Goal: Transaction & Acquisition: Purchase product/service

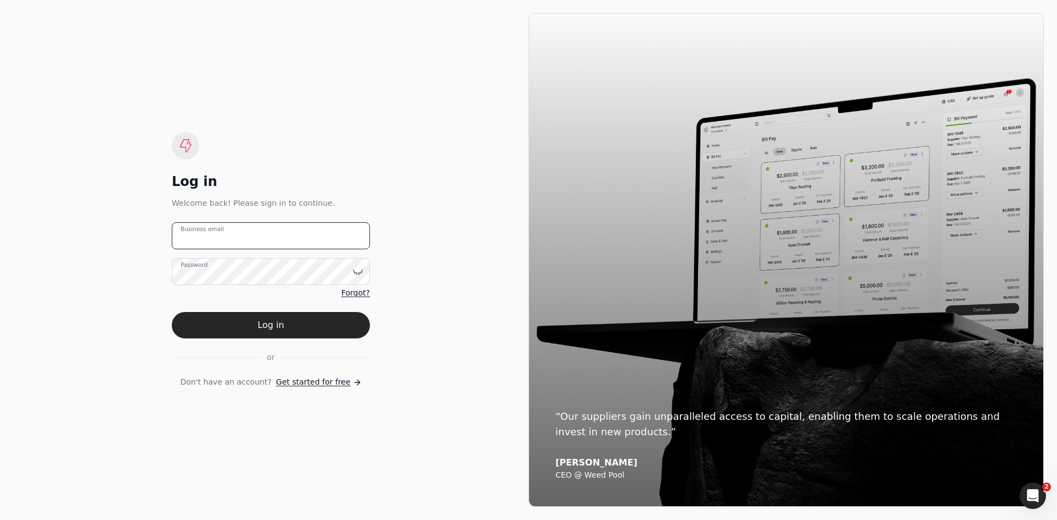
click at [262, 226] on email "Business email" at bounding box center [271, 235] width 198 height 27
type email "[EMAIL_ADDRESS][DOMAIN_NAME]"
click at [172, 312] on button "Log in" at bounding box center [271, 325] width 198 height 26
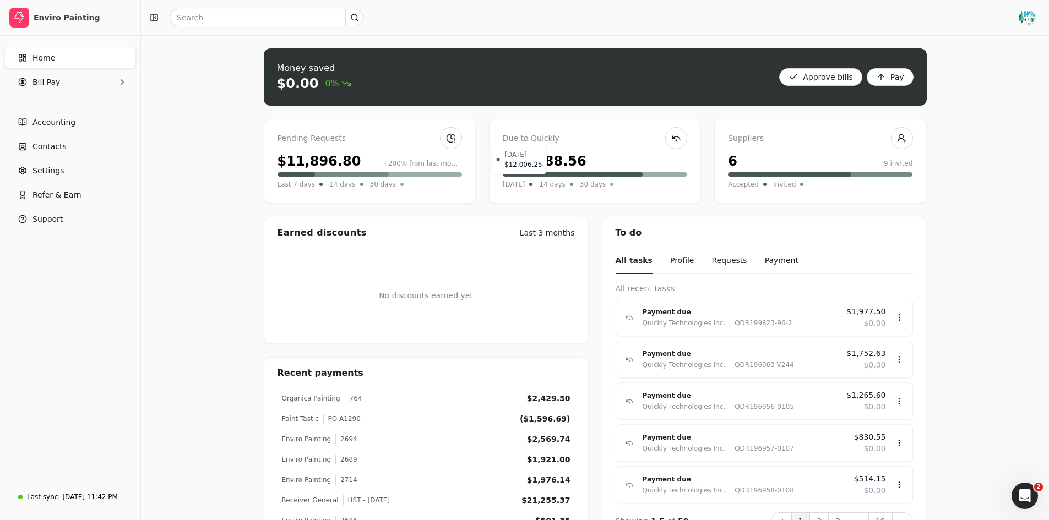
click at [521, 186] on span "[DATE]" at bounding box center [514, 184] width 23 height 11
click at [64, 88] on Pay "Bill Pay" at bounding box center [70, 82] width 132 height 22
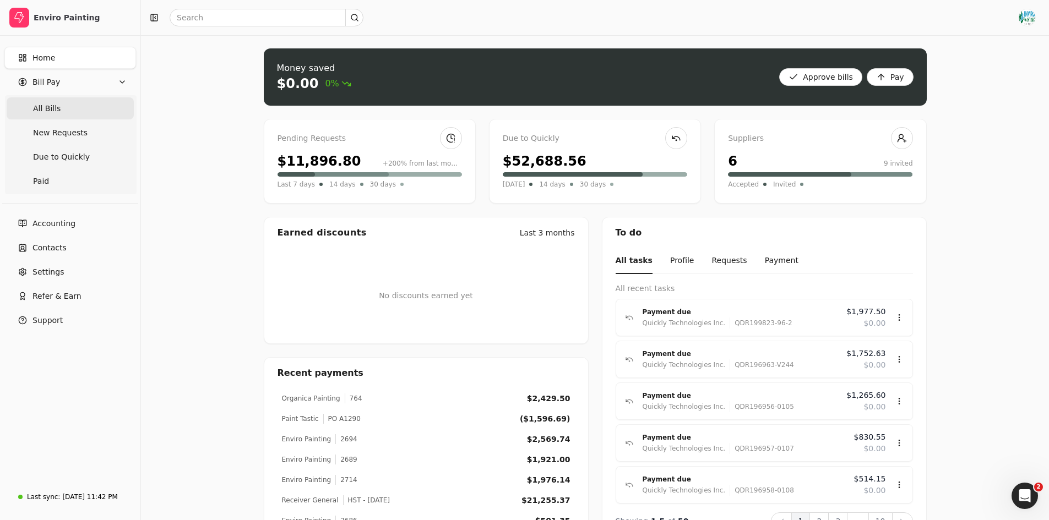
click at [72, 113] on Bills "All Bills" at bounding box center [70, 108] width 127 height 22
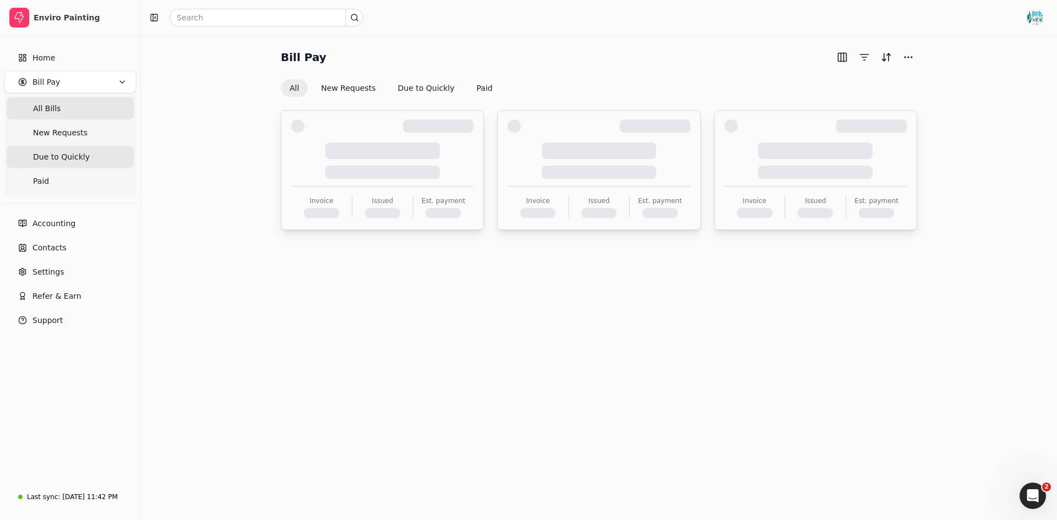
click at [83, 164] on Quickly "Due to Quickly" at bounding box center [70, 157] width 127 height 22
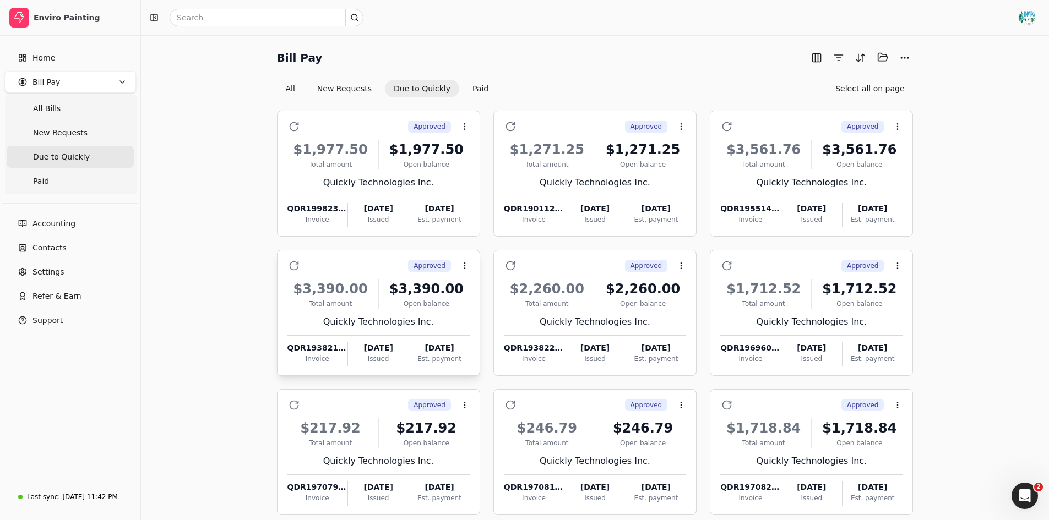
scroll to position [56, 0]
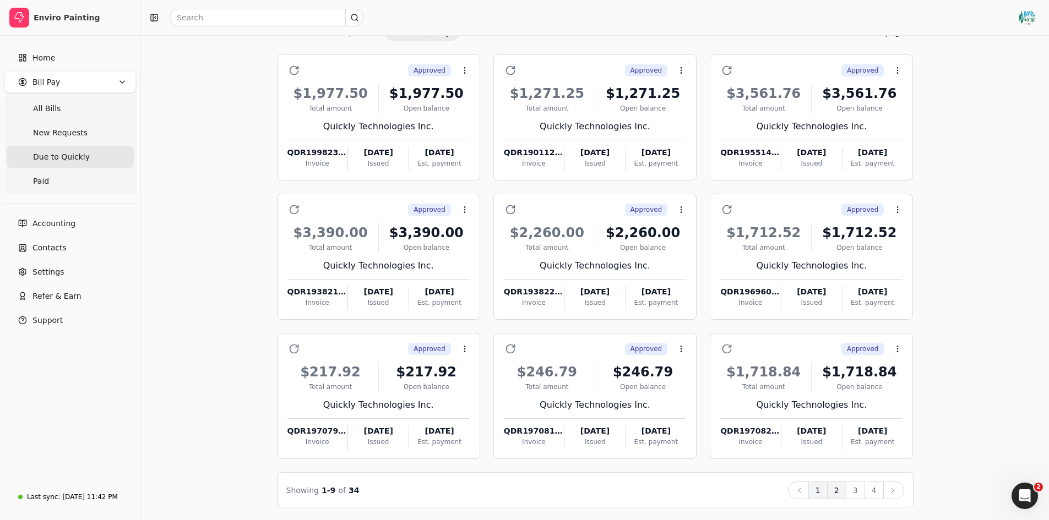
click at [839, 489] on button "2" at bounding box center [836, 491] width 19 height 18
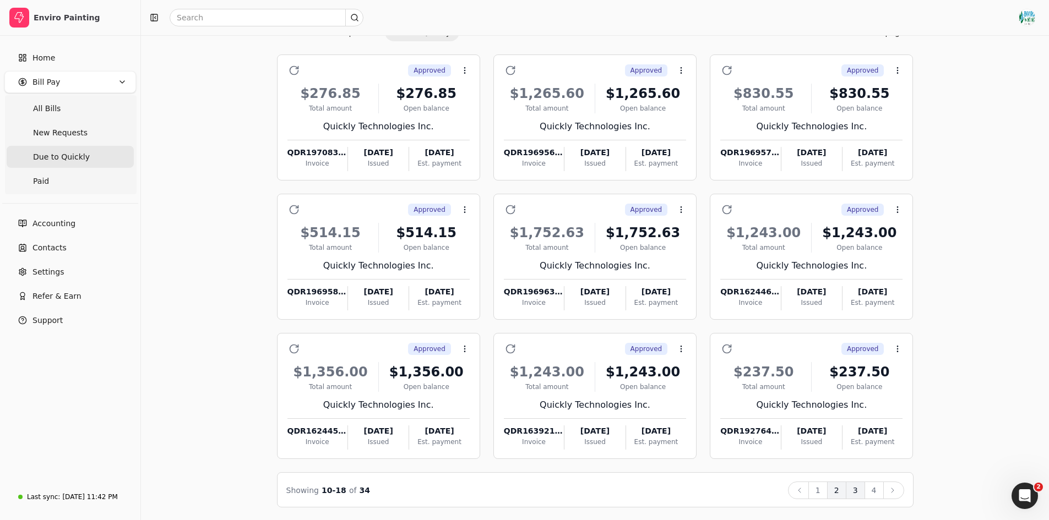
click at [861, 489] on button "3" at bounding box center [855, 491] width 19 height 18
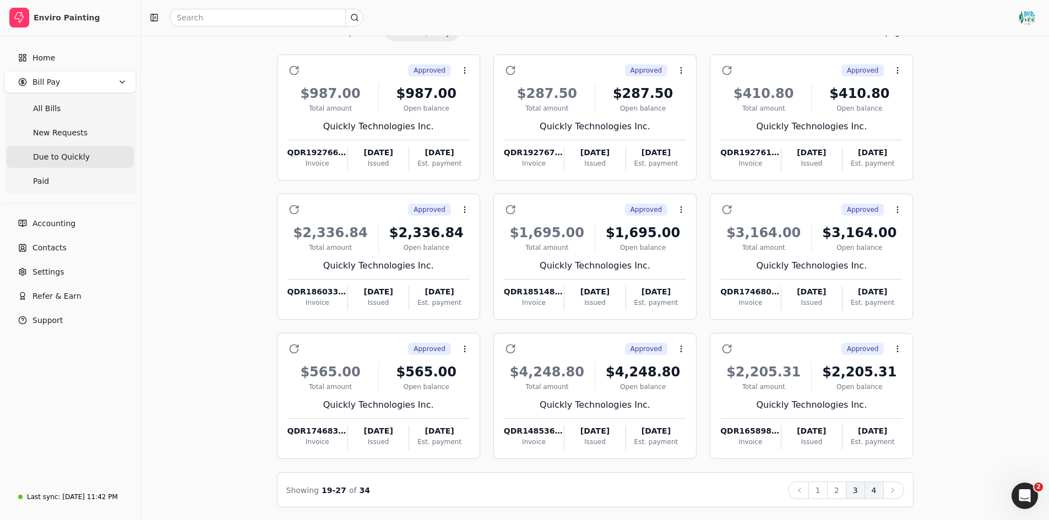
click at [874, 490] on button "4" at bounding box center [873, 491] width 19 height 18
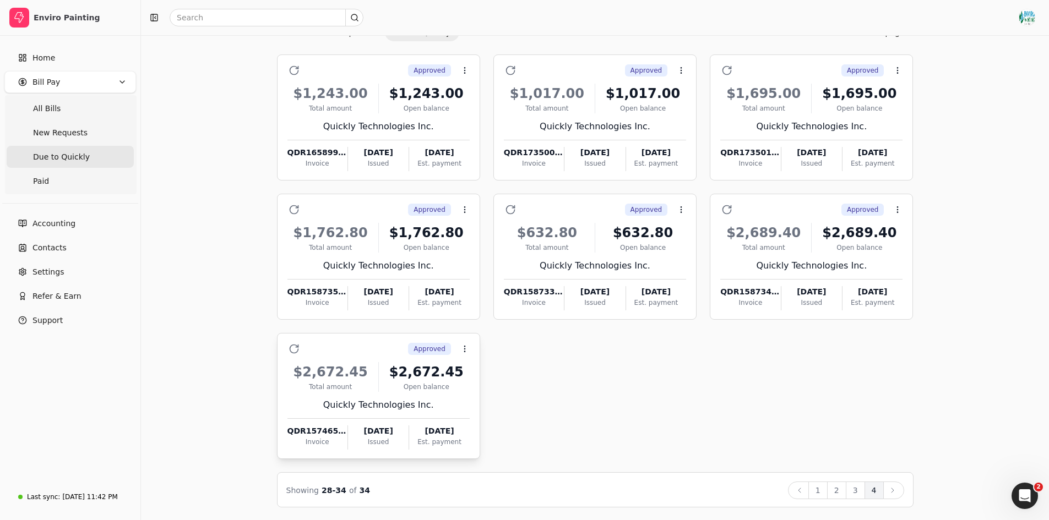
click at [456, 385] on div "Open balance" at bounding box center [426, 387] width 86 height 10
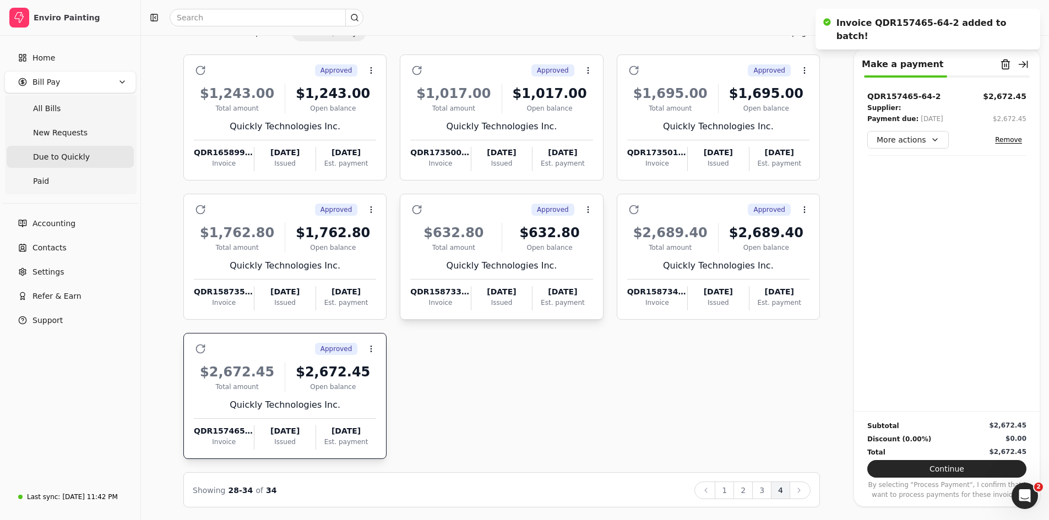
click at [485, 243] on div "Total amount" at bounding box center [453, 248] width 86 height 10
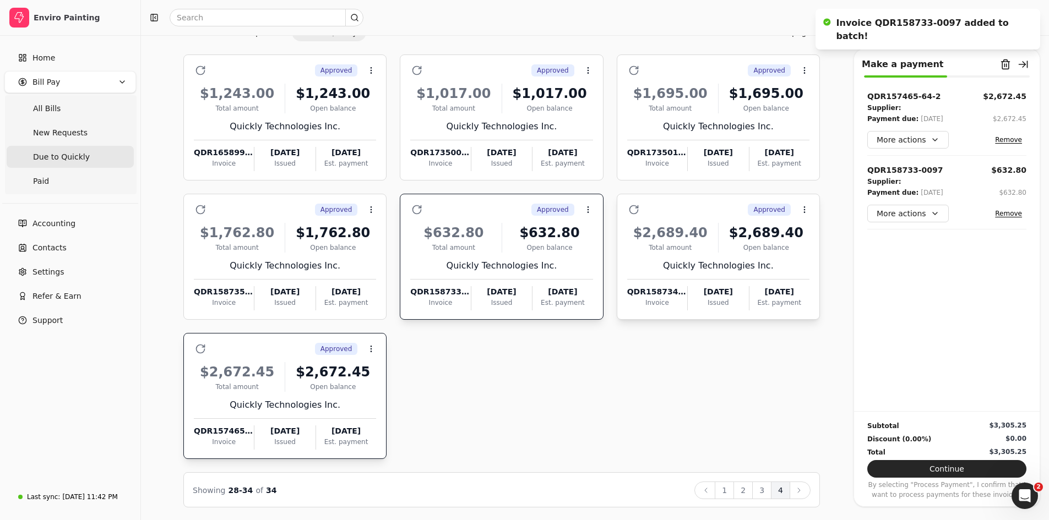
click at [659, 256] on div "$2,689.40 Total amount $2,689.40 Open balance Quickly Technologies Inc. QDR1587…" at bounding box center [718, 263] width 182 height 94
click at [316, 243] on div "Open balance" at bounding box center [333, 248] width 86 height 10
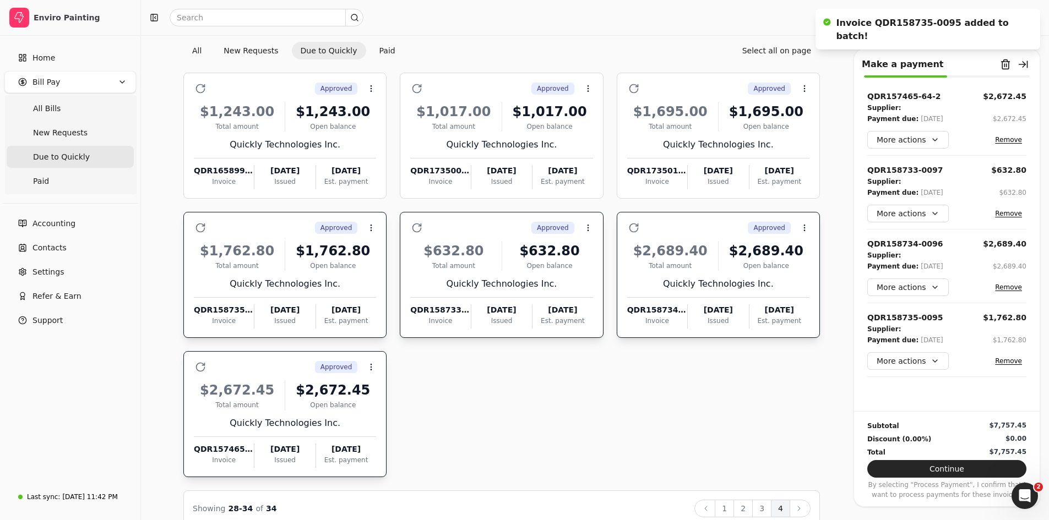
scroll to position [50, 0]
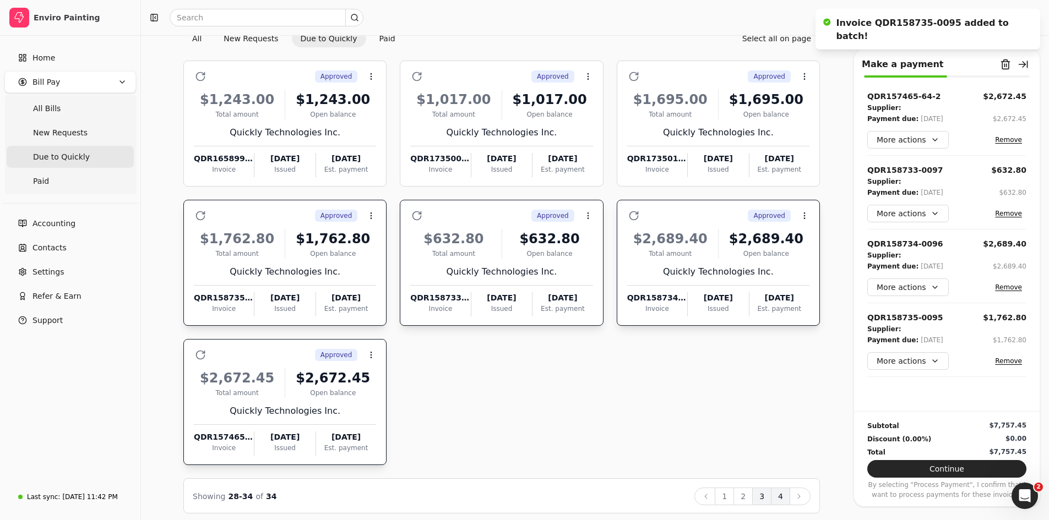
click at [762, 494] on button "3" at bounding box center [761, 497] width 19 height 18
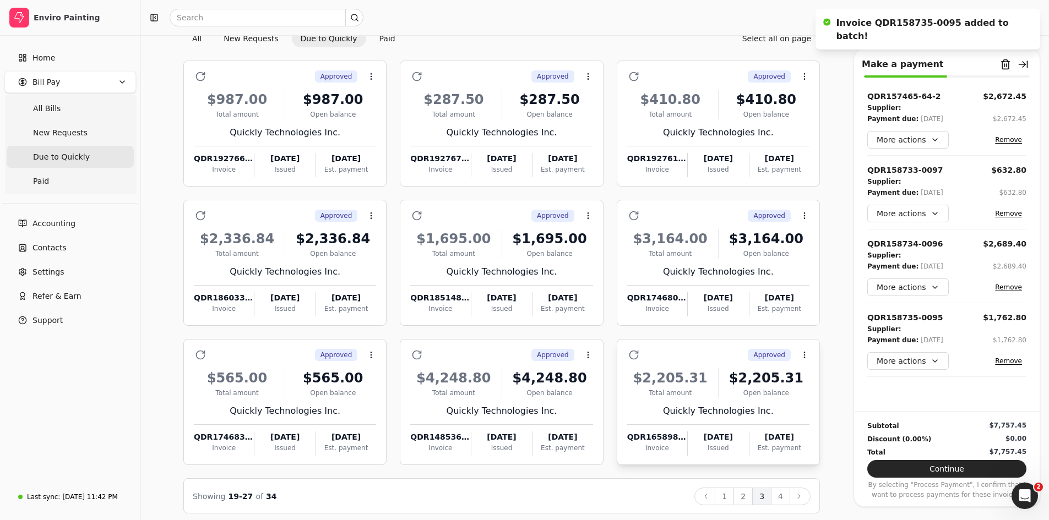
scroll to position [56, 0]
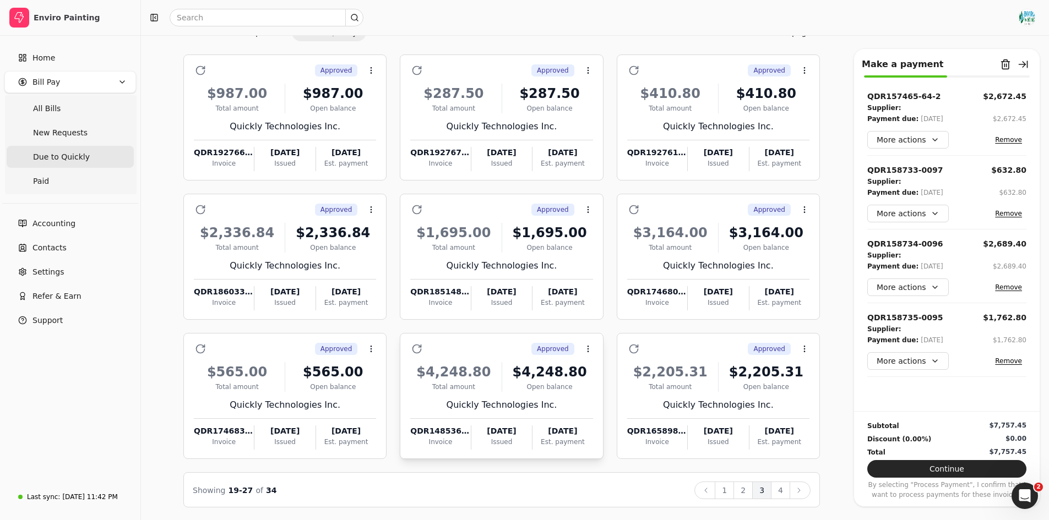
click at [561, 382] on div "Open balance" at bounding box center [550, 387] width 86 height 10
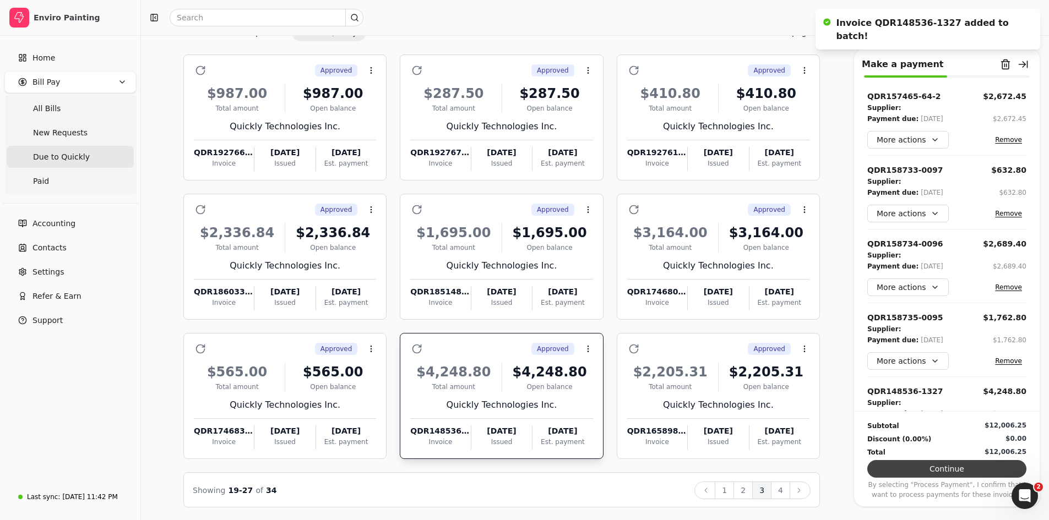
click at [910, 461] on button "Continue" at bounding box center [946, 469] width 159 height 18
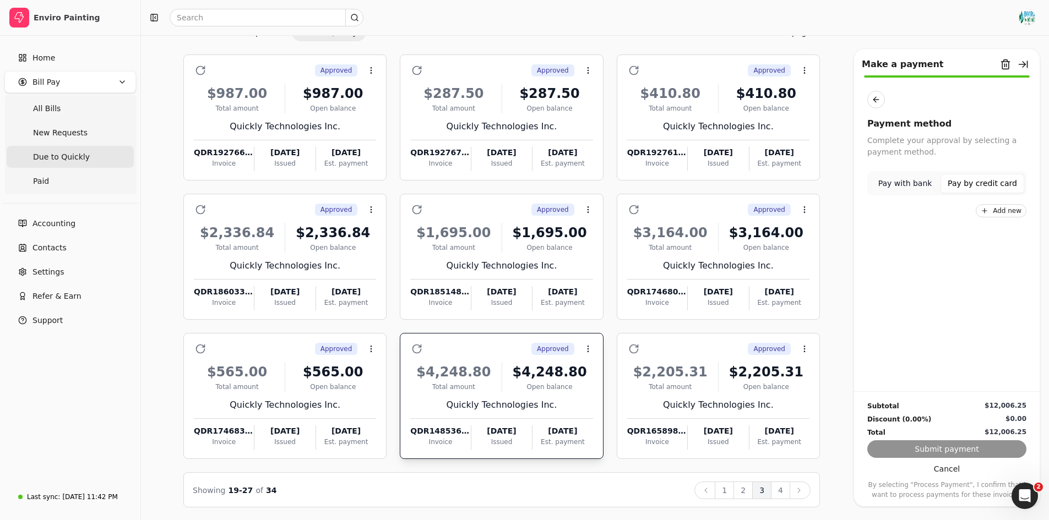
click at [977, 184] on button "Pay by credit card" at bounding box center [982, 183] width 84 height 19
click at [996, 213] on button "Add new" at bounding box center [1001, 210] width 51 height 13
click at [1010, 210] on button "Add new" at bounding box center [1001, 210] width 51 height 13
click at [989, 213] on button "Add new" at bounding box center [1001, 210] width 51 height 13
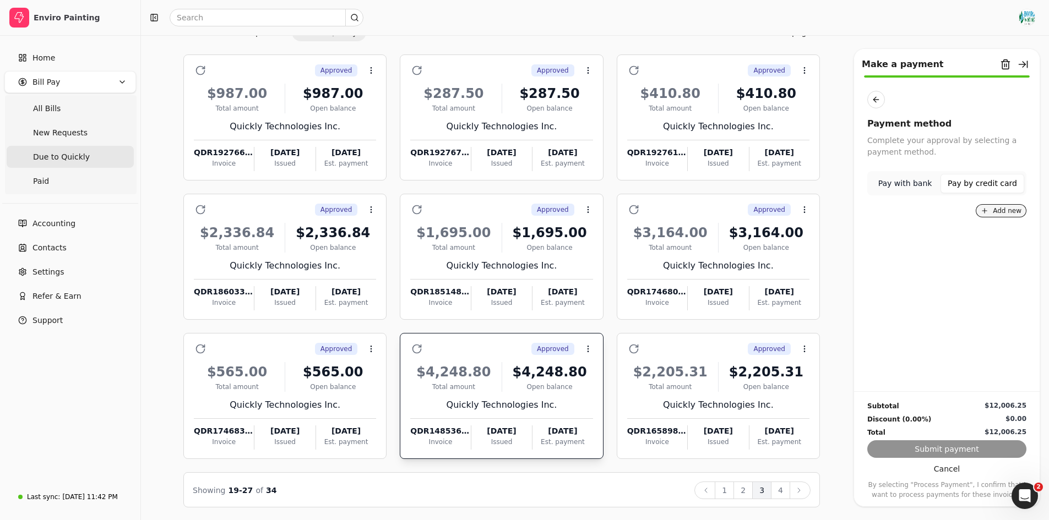
click at [989, 213] on button "Add new" at bounding box center [1001, 210] width 51 height 13
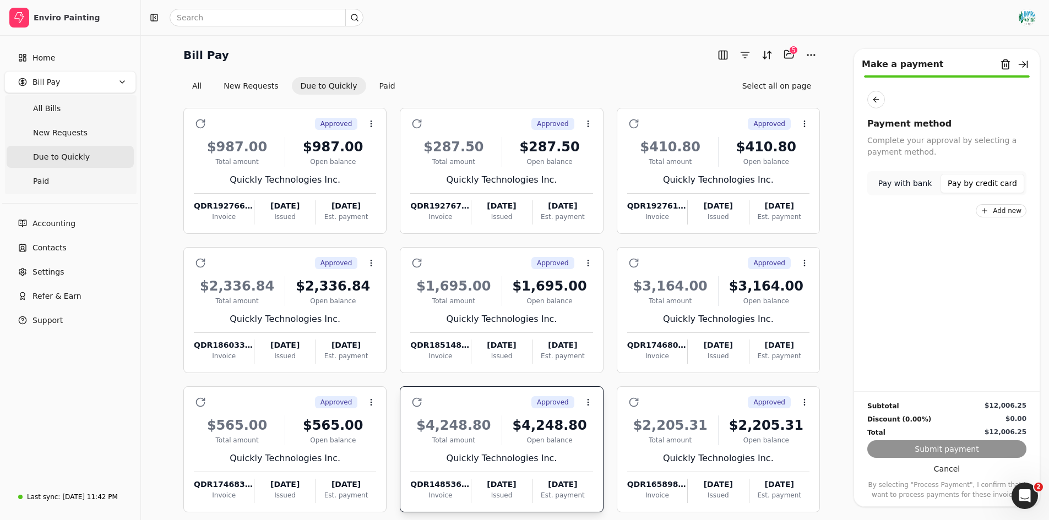
scroll to position [0, 0]
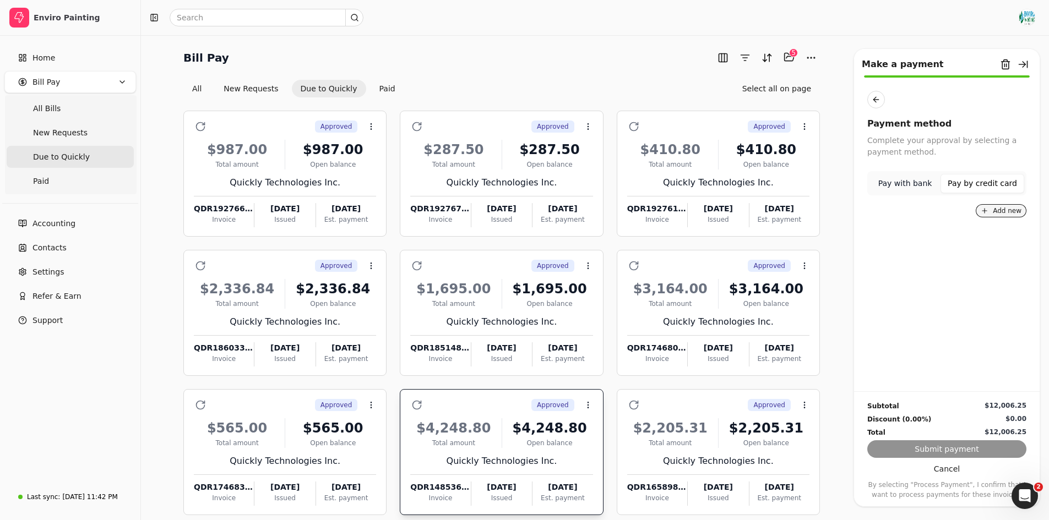
click at [990, 209] on button "Add new" at bounding box center [1001, 210] width 51 height 13
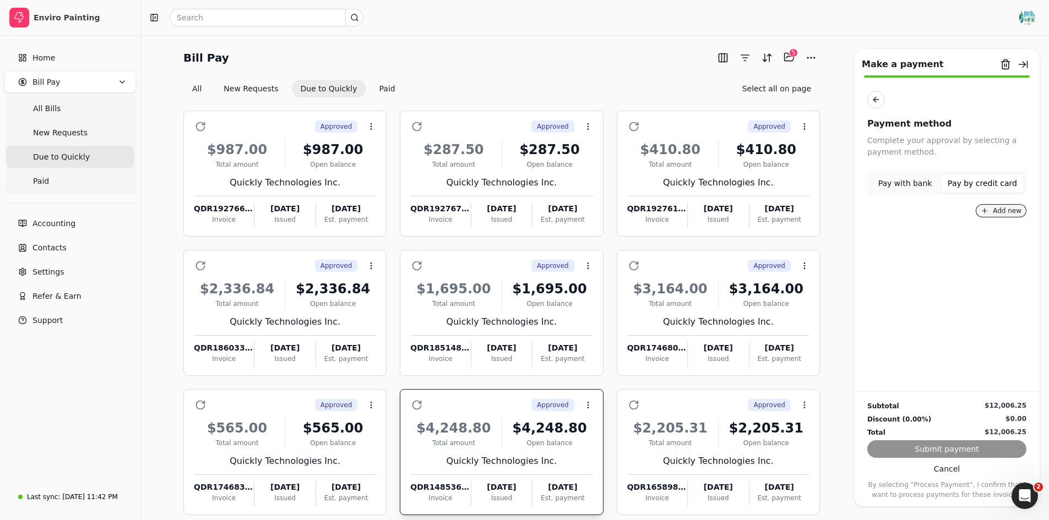
click at [990, 209] on button "Add new" at bounding box center [1001, 210] width 51 height 13
click at [985, 184] on button "Pay by credit card" at bounding box center [982, 183] width 84 height 19
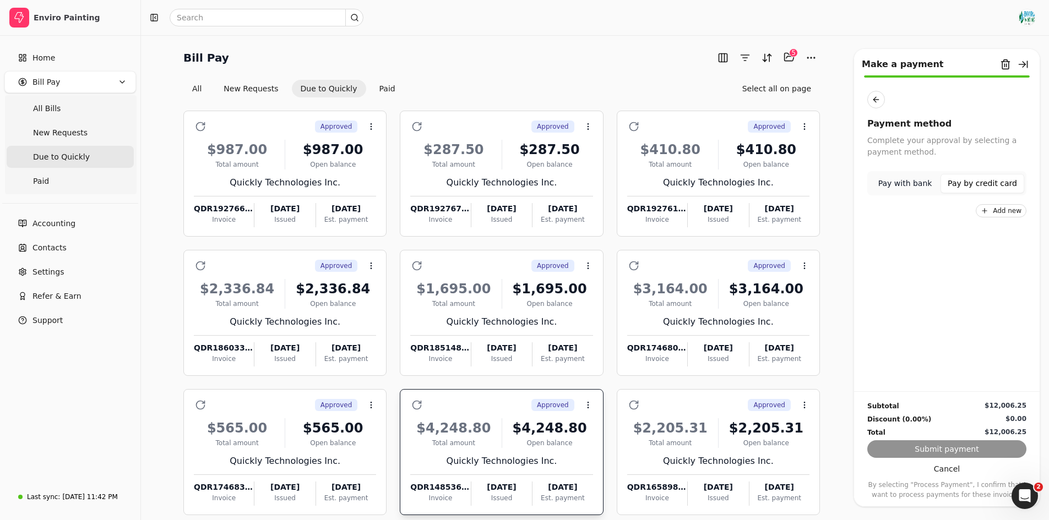
click at [985, 184] on button "Pay by credit card" at bounding box center [982, 183] width 84 height 19
click at [997, 210] on button "Add new" at bounding box center [1001, 210] width 51 height 13
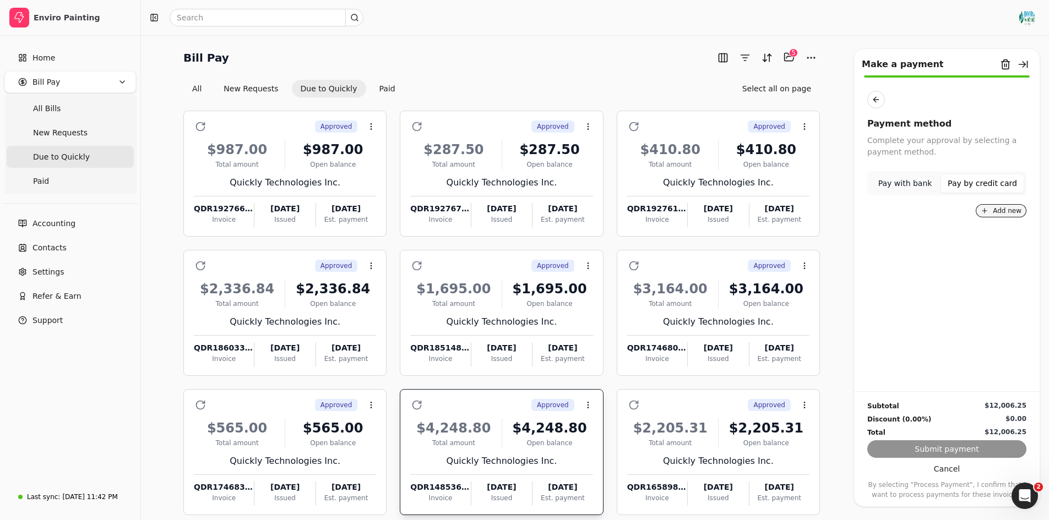
click at [997, 210] on button "Add new" at bounding box center [1001, 210] width 51 height 13
click at [1012, 217] on div "Payment method Complete your approval by selecting a payment method. Pay with b…" at bounding box center [947, 241] width 186 height 301
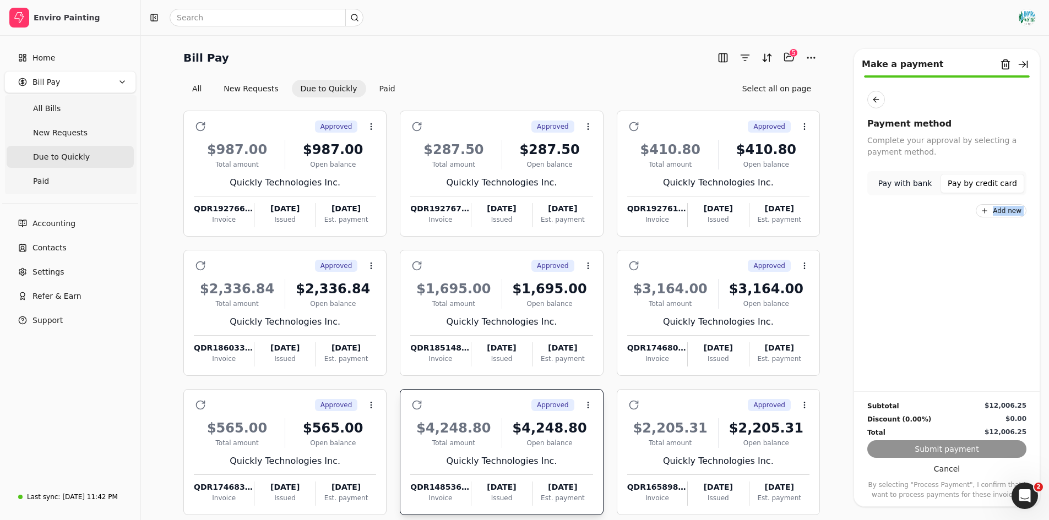
click at [1012, 217] on div "Payment method Complete your approval by selecting a payment method. Pay with b…" at bounding box center [947, 241] width 186 height 301
click at [1018, 213] on button "Add new" at bounding box center [1001, 210] width 51 height 13
click at [1003, 204] on button "Add new" at bounding box center [1001, 210] width 51 height 13
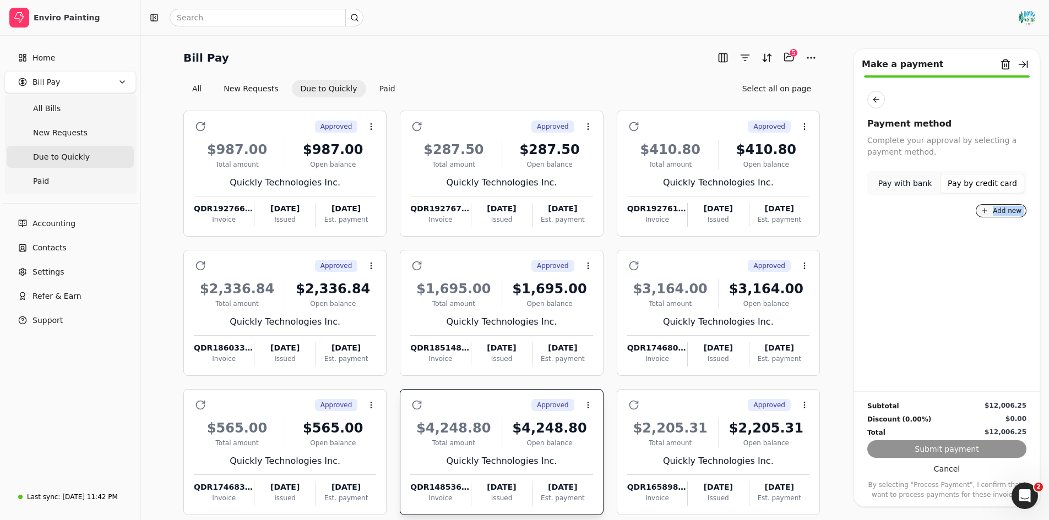
click at [1003, 204] on button "Add new" at bounding box center [1001, 210] width 51 height 13
click at [999, 190] on button "Pay by credit card" at bounding box center [982, 183] width 84 height 19
click at [1013, 208] on button "Add new" at bounding box center [1001, 210] width 51 height 13
click at [1013, 65] on button "Remove from batch" at bounding box center [1006, 65] width 18 height 18
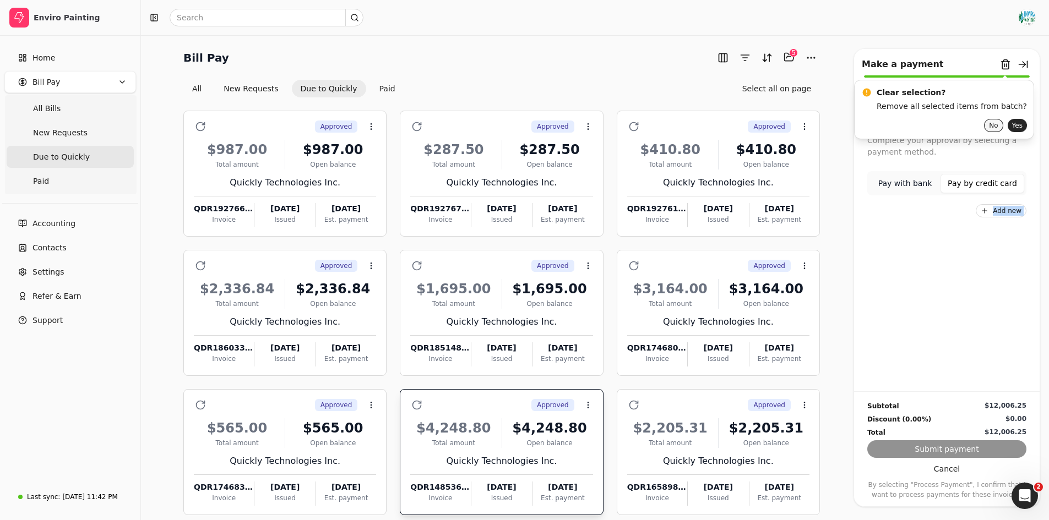
click at [984, 126] on button "No" at bounding box center [993, 125] width 19 height 13
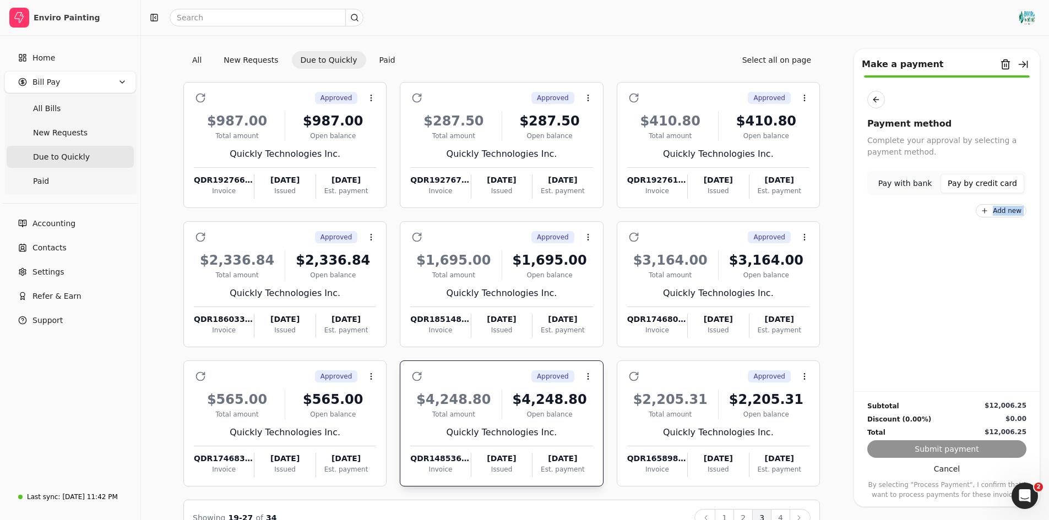
scroll to position [29, 0]
click at [982, 210] on button "Add new" at bounding box center [1001, 210] width 51 height 13
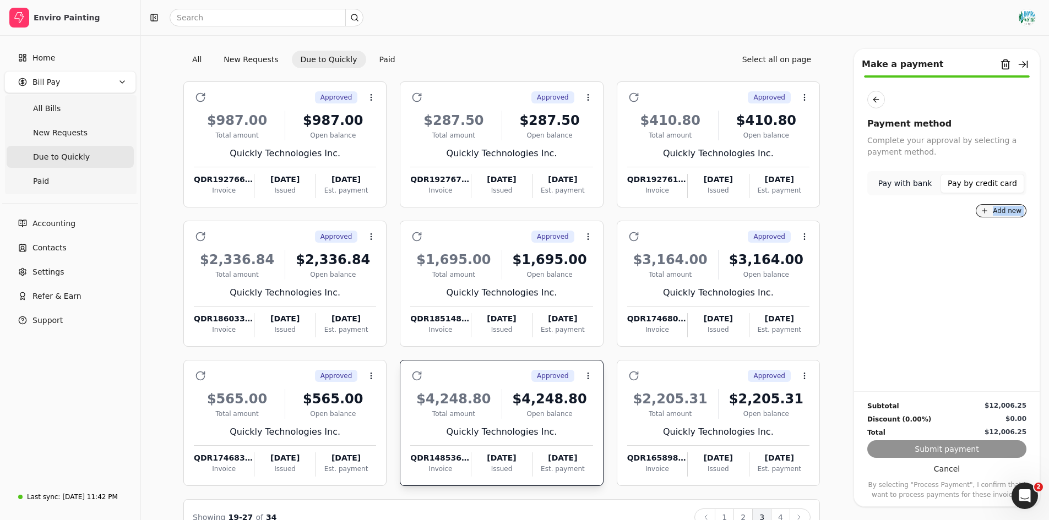
click at [998, 211] on button "Add new" at bounding box center [1001, 210] width 51 height 13
